Goal: Task Accomplishment & Management: Manage account settings

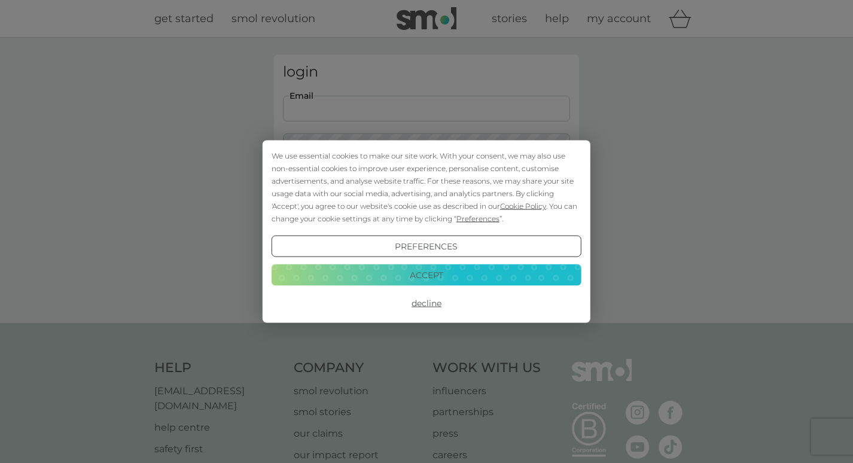
click at [428, 275] on button "Accept" at bounding box center [427, 275] width 310 height 22
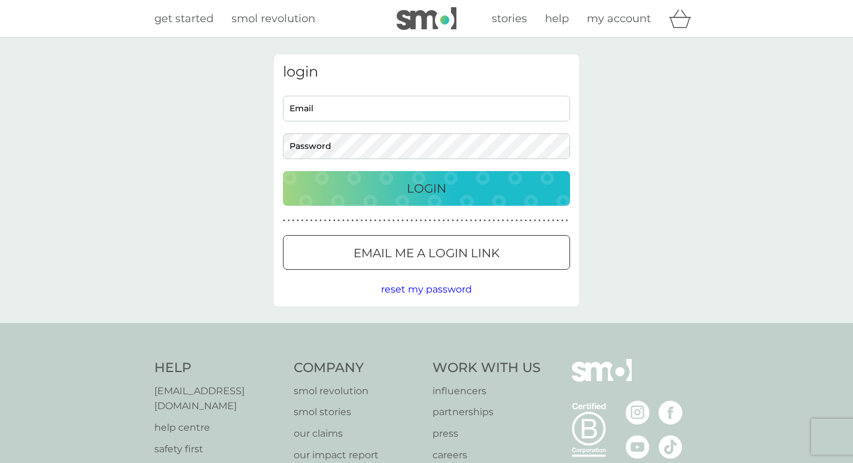
click at [373, 116] on input "Email" at bounding box center [426, 109] width 287 height 26
type input "[EMAIL_ADDRESS][DOMAIN_NAME]"
click at [454, 184] on div "Login" at bounding box center [426, 188] width 263 height 19
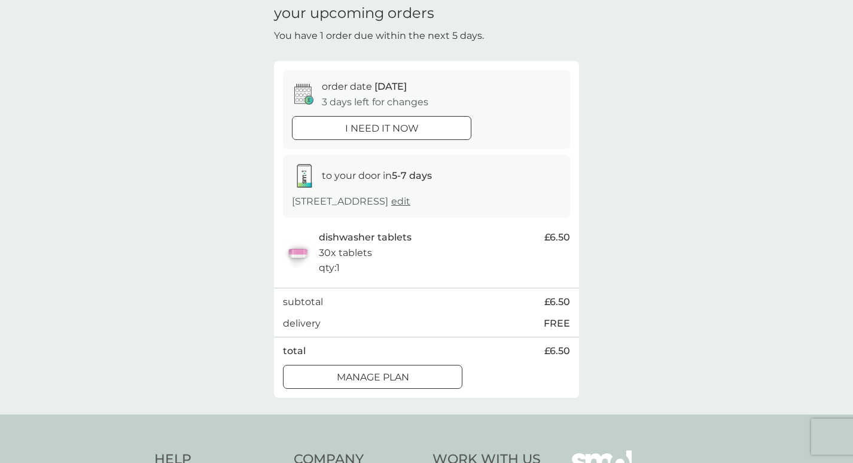
scroll to position [54, 0]
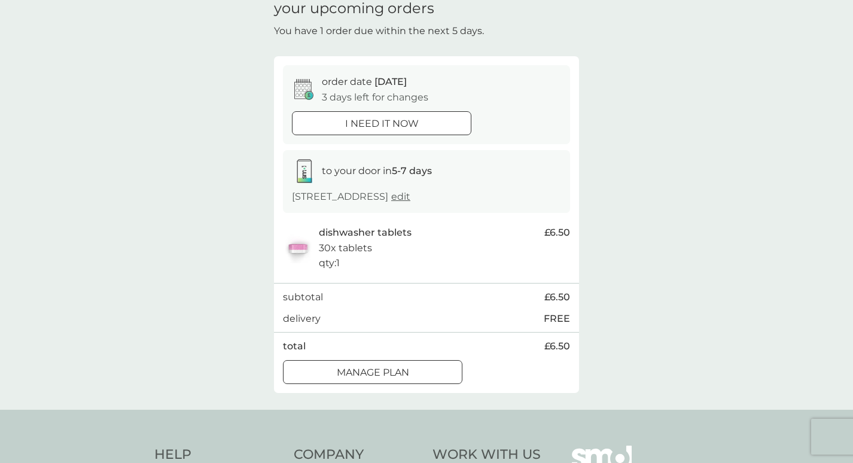
click at [351, 371] on div at bounding box center [372, 372] width 43 height 13
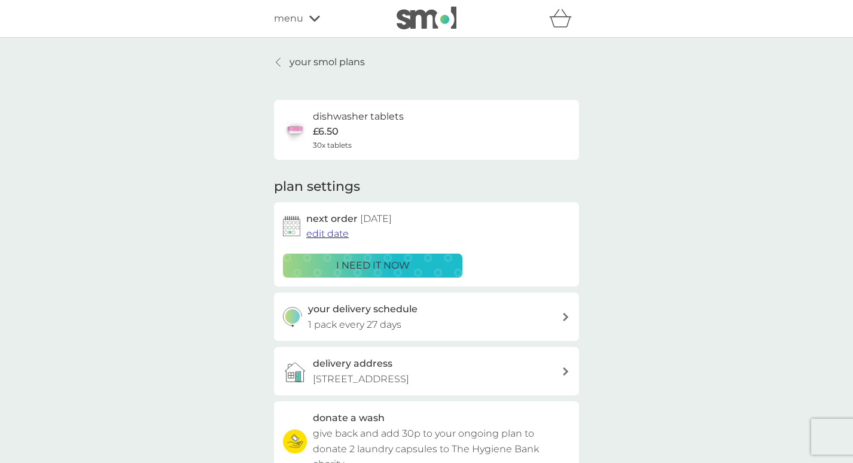
click at [340, 237] on span "edit date" at bounding box center [327, 233] width 42 height 11
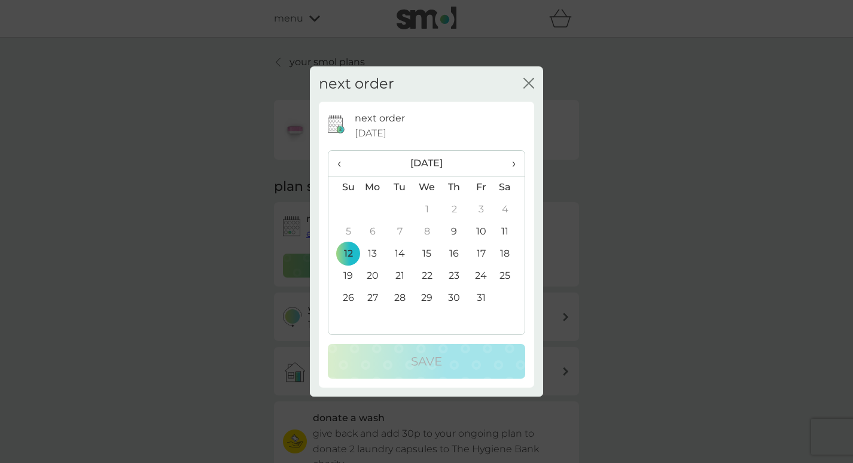
click at [351, 298] on td "26" at bounding box center [344, 298] width 31 height 22
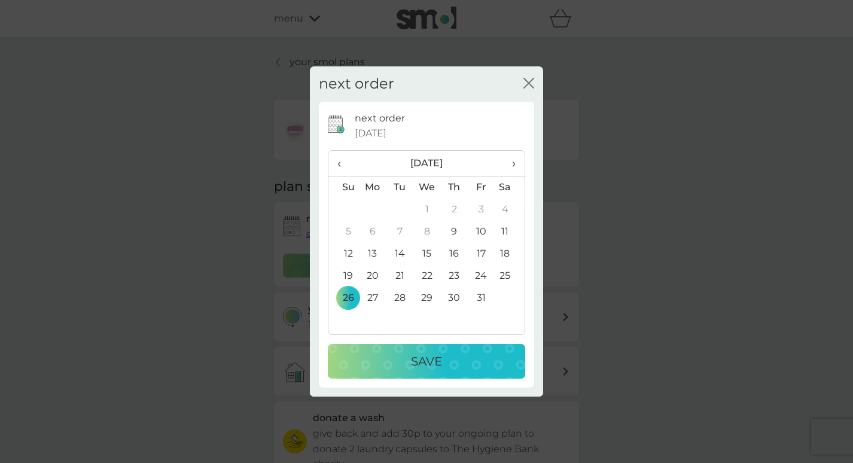
click at [422, 354] on p "Save" at bounding box center [426, 361] width 31 height 19
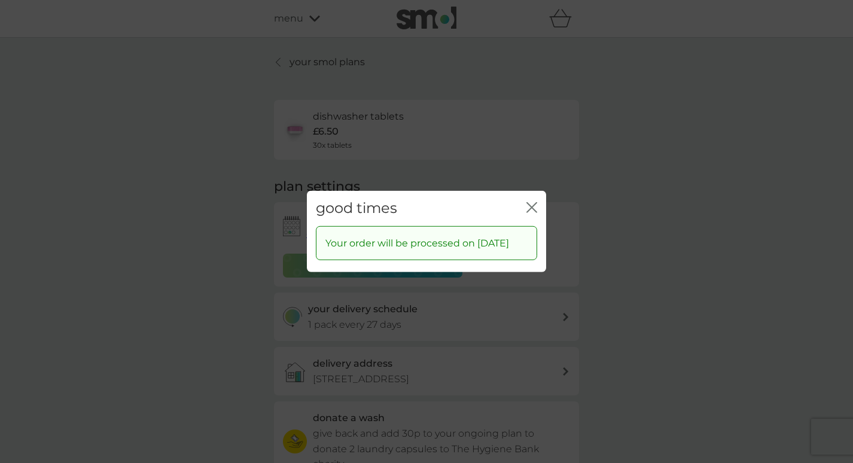
click at [536, 202] on icon "close" at bounding box center [532, 207] width 11 height 11
